Goal: Navigation & Orientation: Find specific page/section

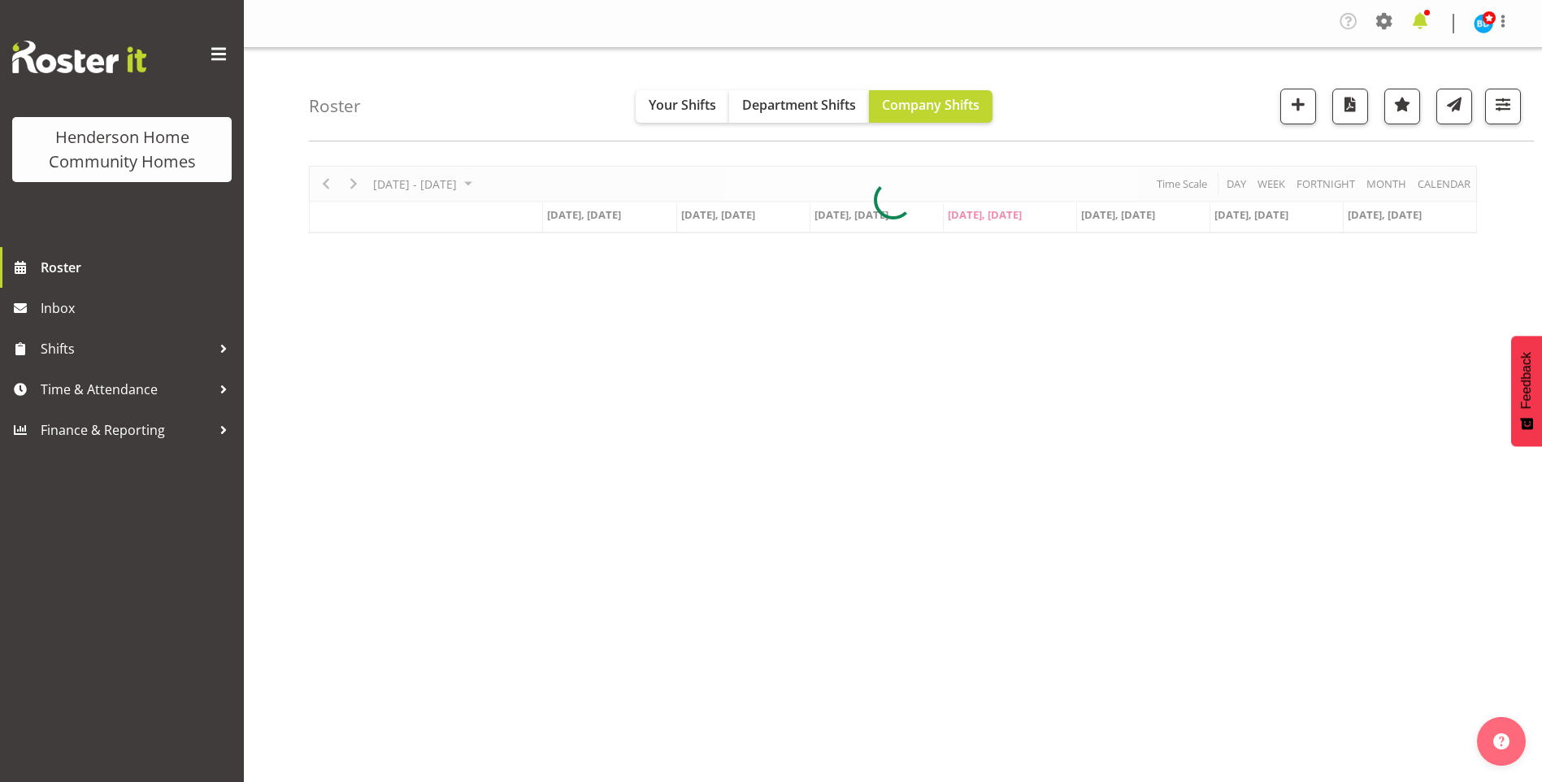
click at [1419, 20] on span at bounding box center [1420, 21] width 26 height 26
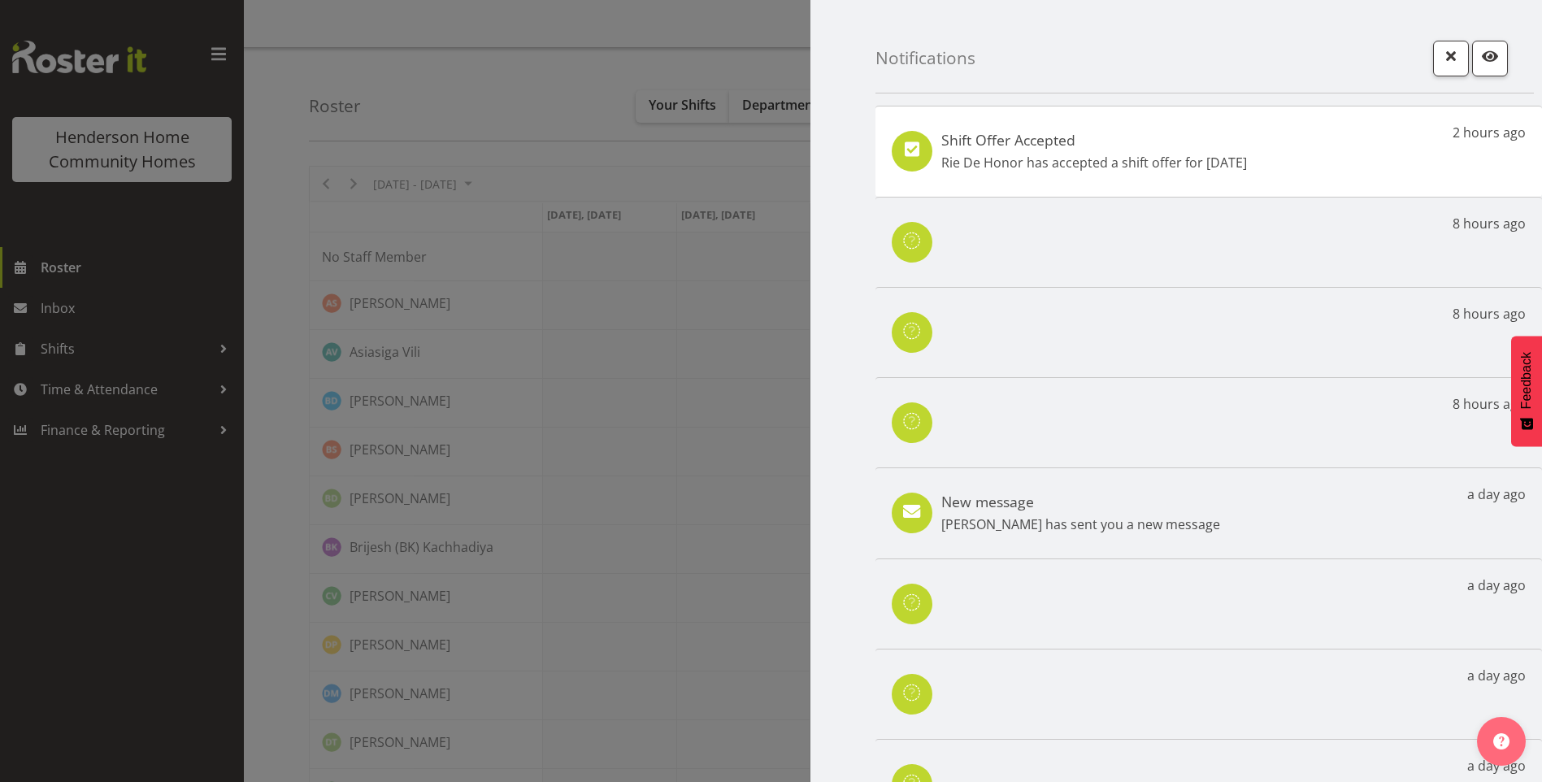
click at [1120, 167] on p "Rie De Honor has accepted a shift offer for 5th Sep" at bounding box center [1094, 163] width 306 height 20
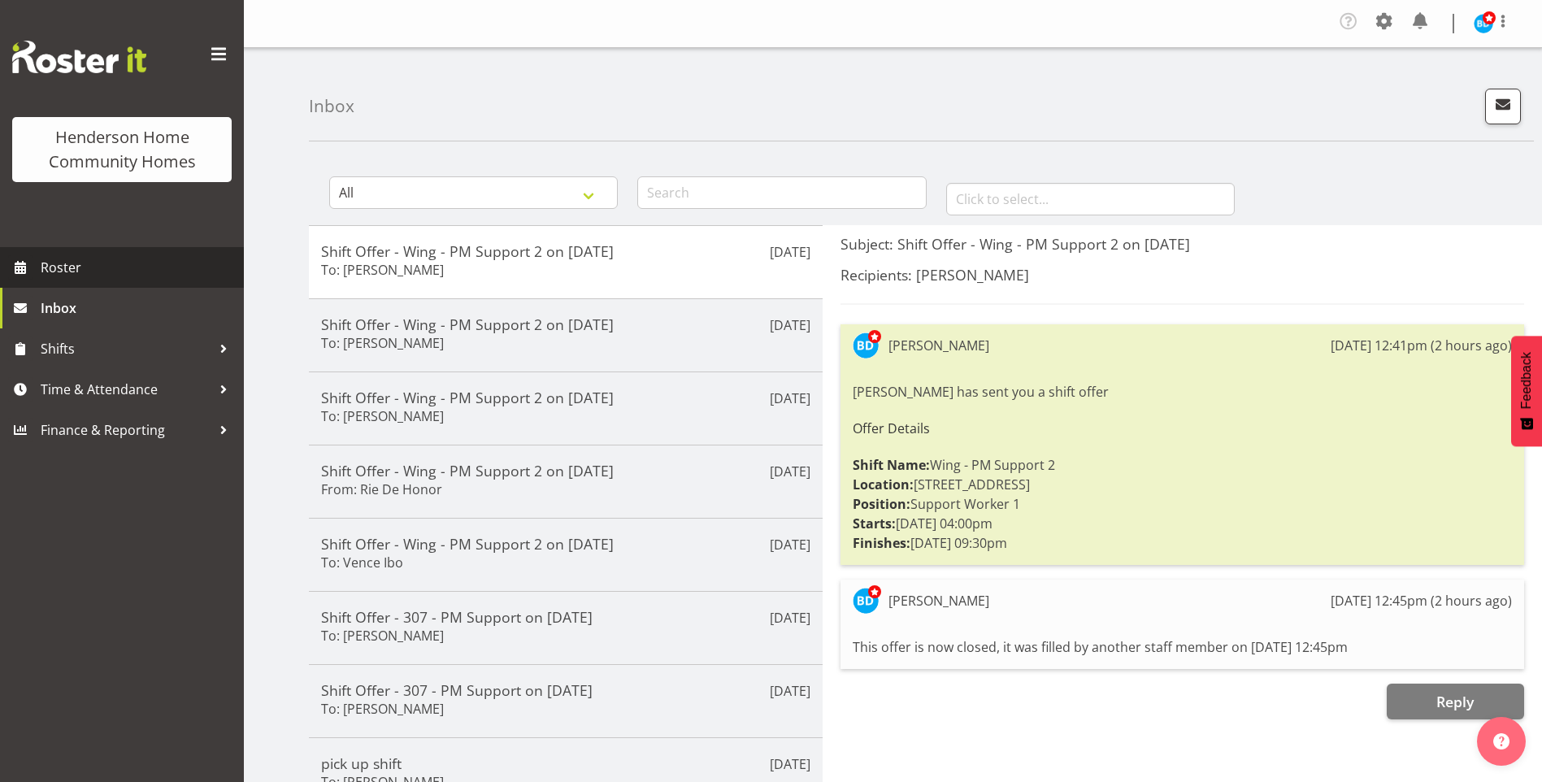
click at [129, 268] on span "Roster" at bounding box center [138, 267] width 195 height 24
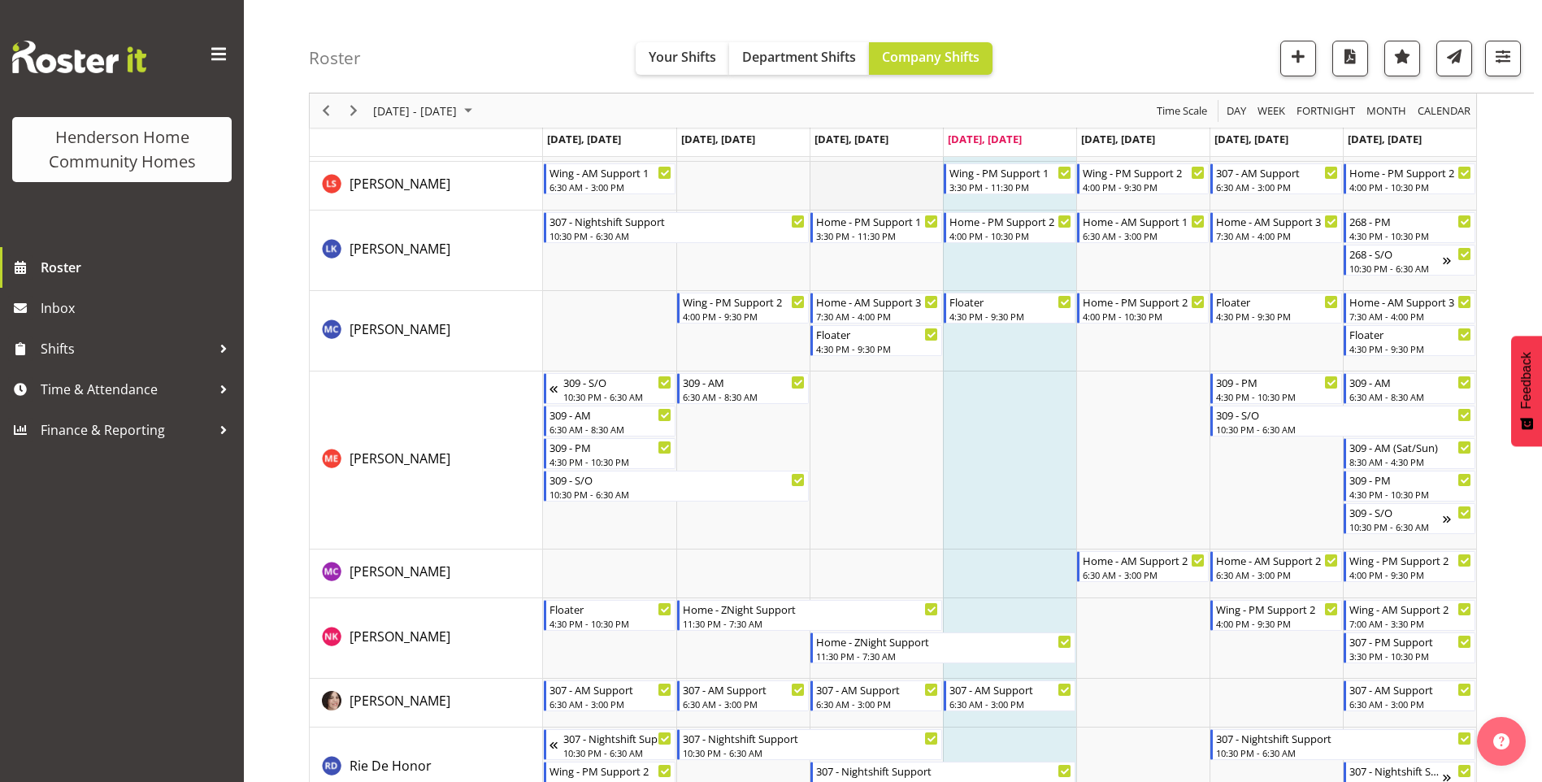
scroll to position [1789, 0]
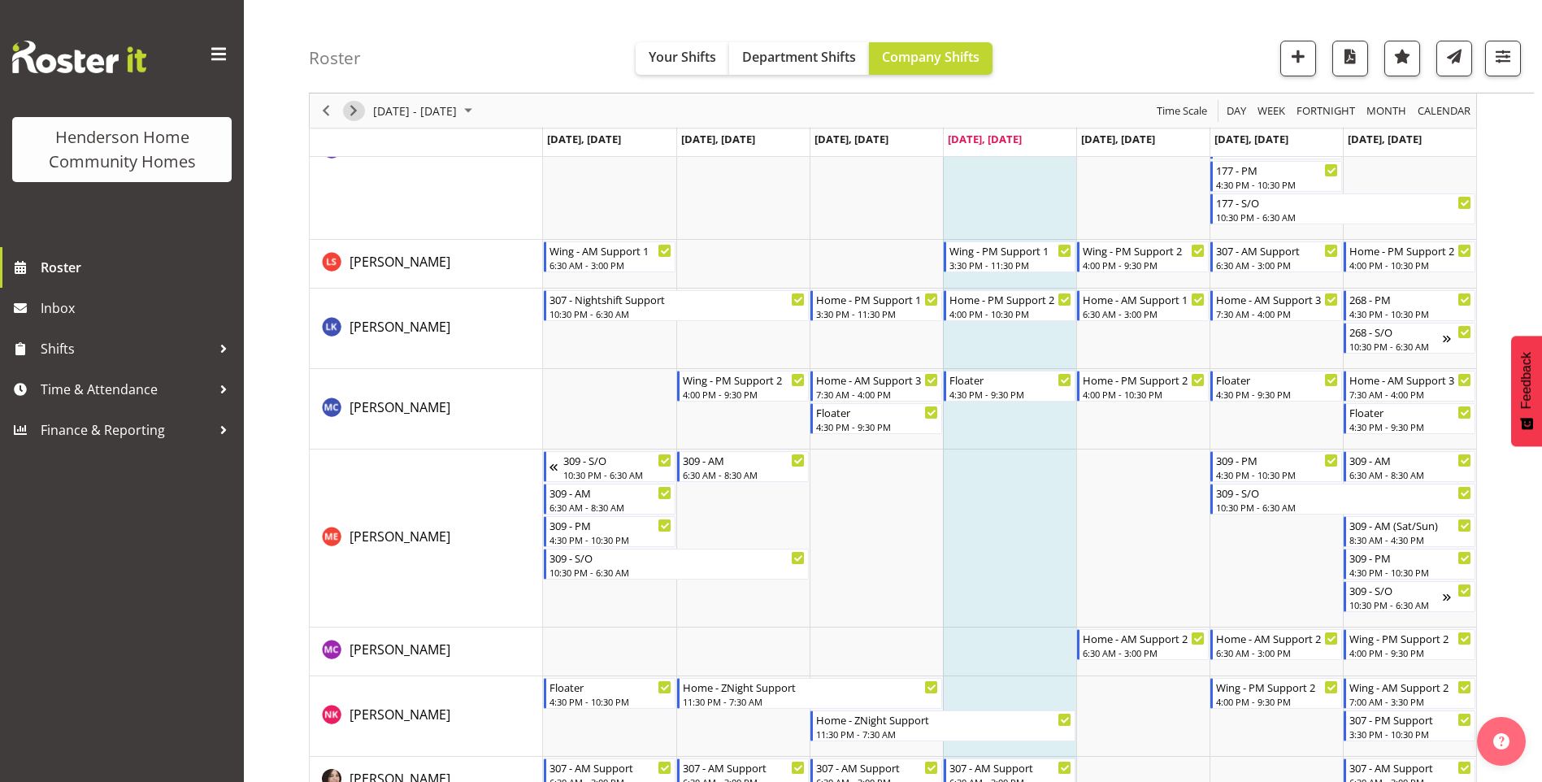
click at [346, 110] on span "Next" at bounding box center [354, 111] width 20 height 20
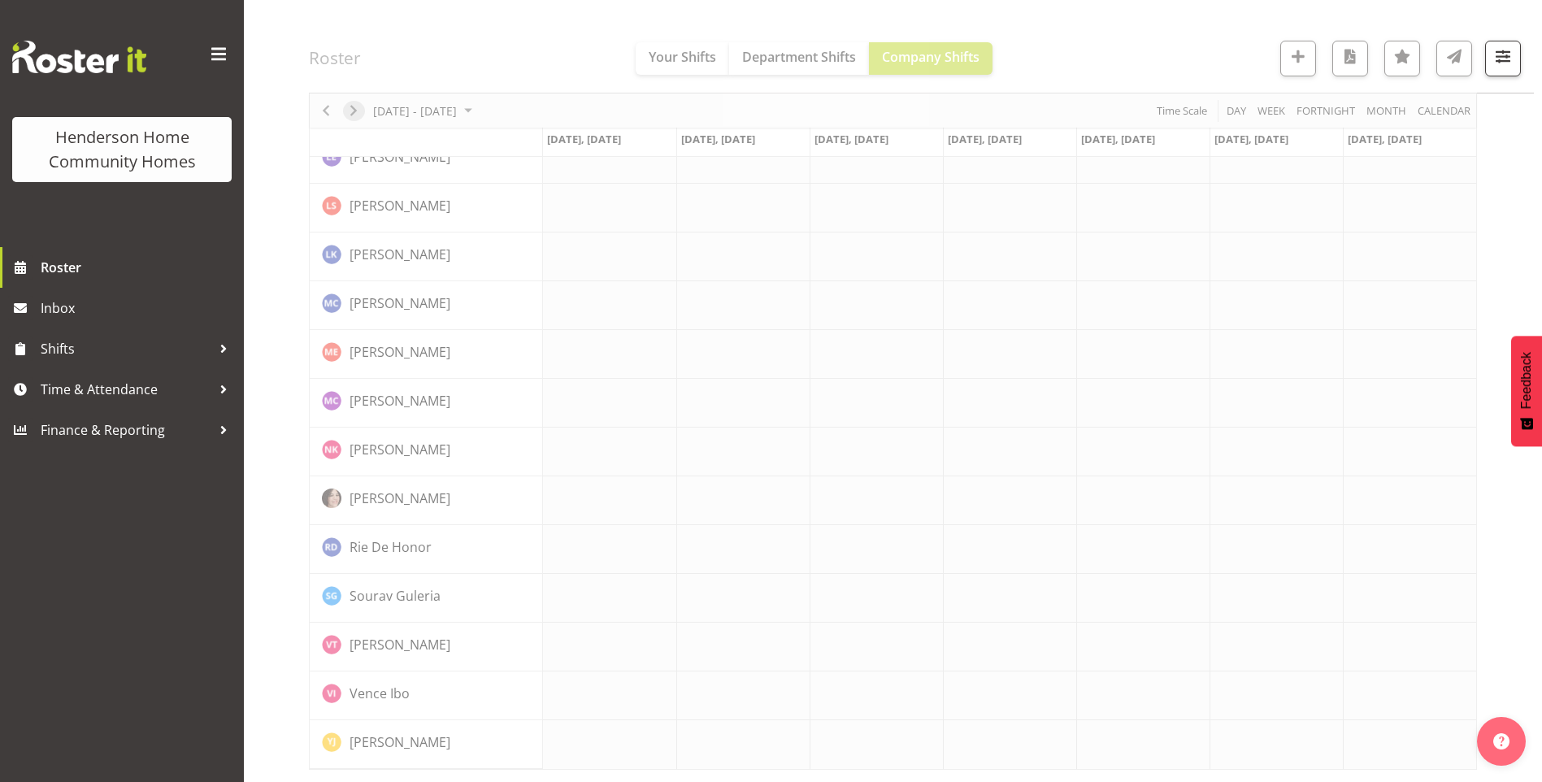
scroll to position [1073, 0]
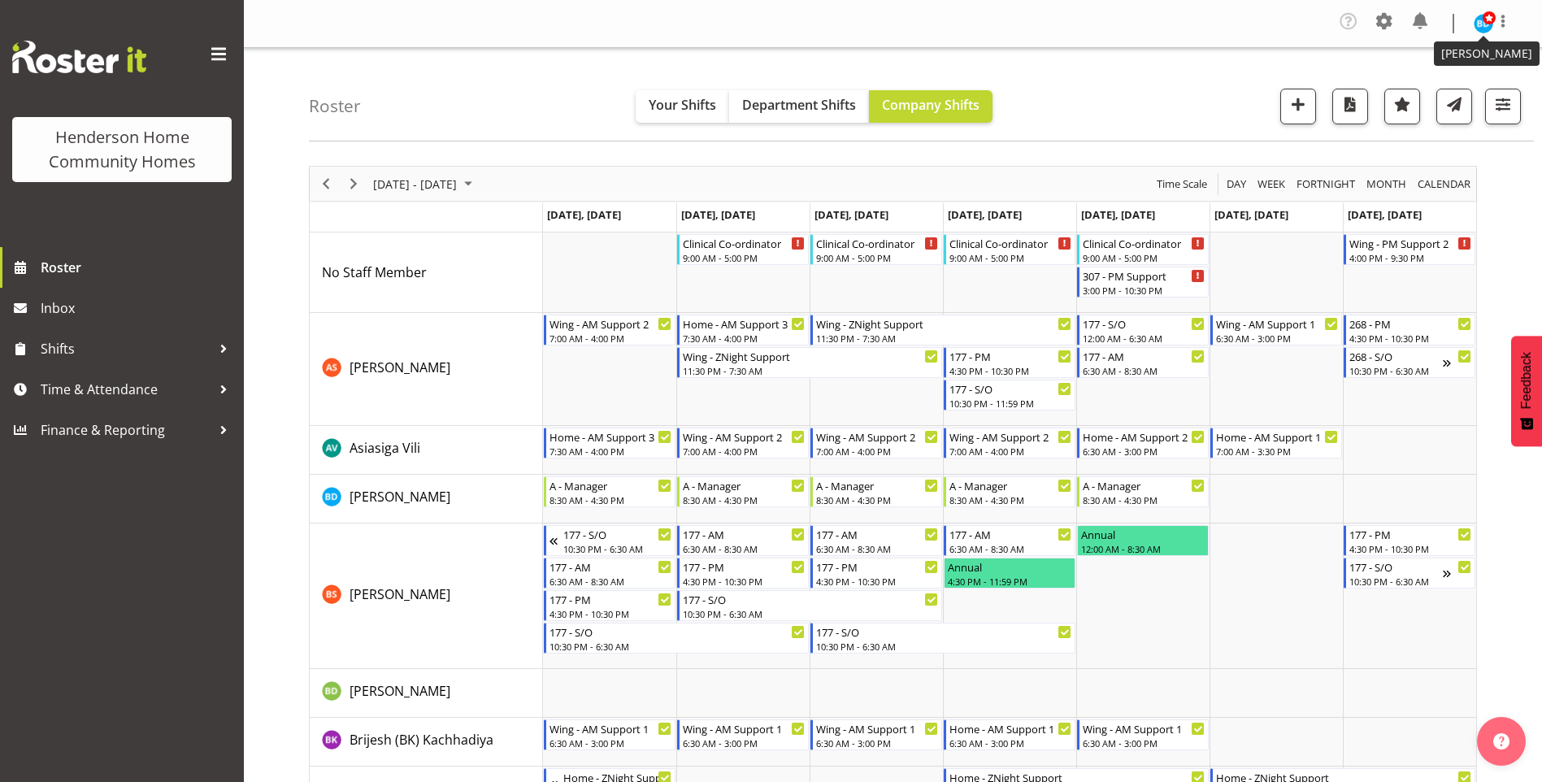
click at [1485, 29] on img at bounding box center [1484, 24] width 20 height 20
click at [1425, 96] on link "Log Out" at bounding box center [1435, 89] width 156 height 29
